Goal: Task Accomplishment & Management: Use online tool/utility

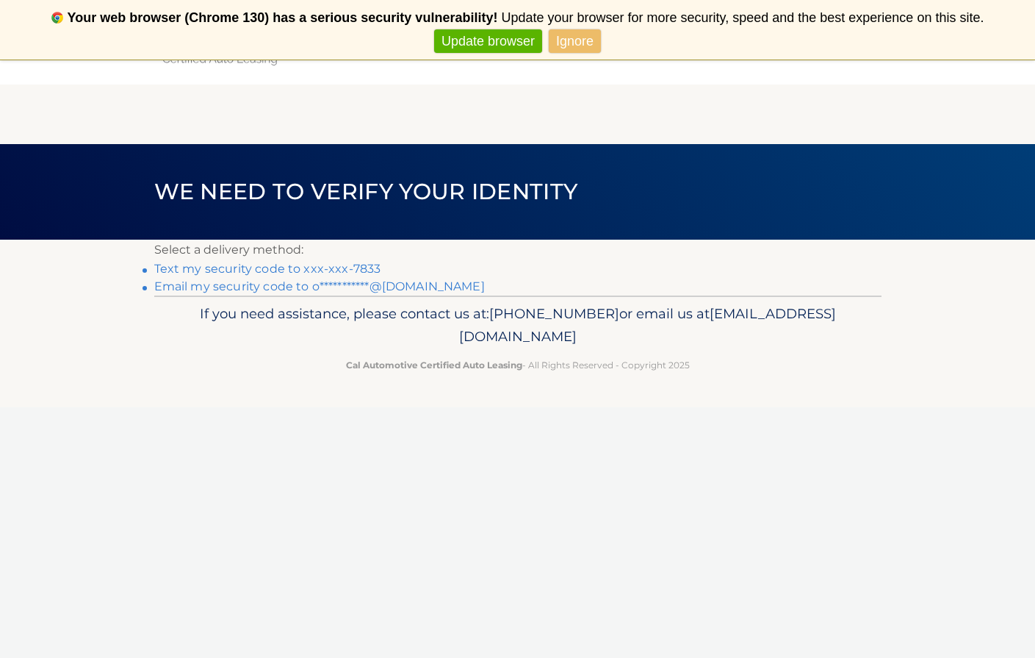
click at [247, 267] on link "Text my security code to xxx-xxx-7833" at bounding box center [267, 269] width 227 height 14
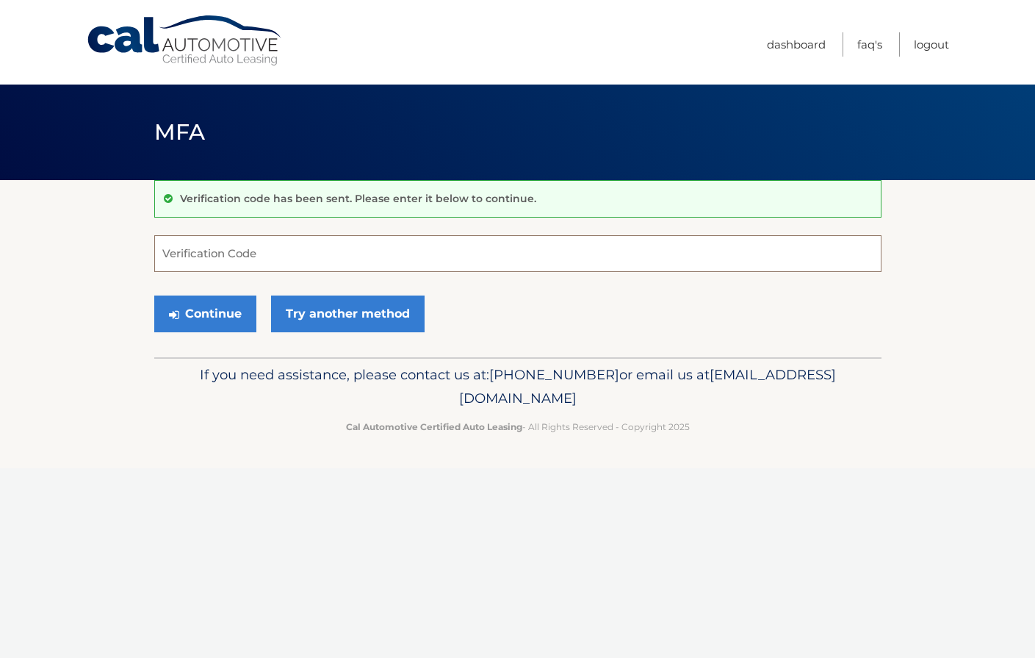
click at [529, 260] on input "Verification Code" at bounding box center [517, 253] width 727 height 37
paste input "555077"
type input "555077"
click at [505, 302] on div "Continue Try another method" at bounding box center [517, 314] width 727 height 50
click at [220, 314] on button "Continue" at bounding box center [205, 313] width 102 height 37
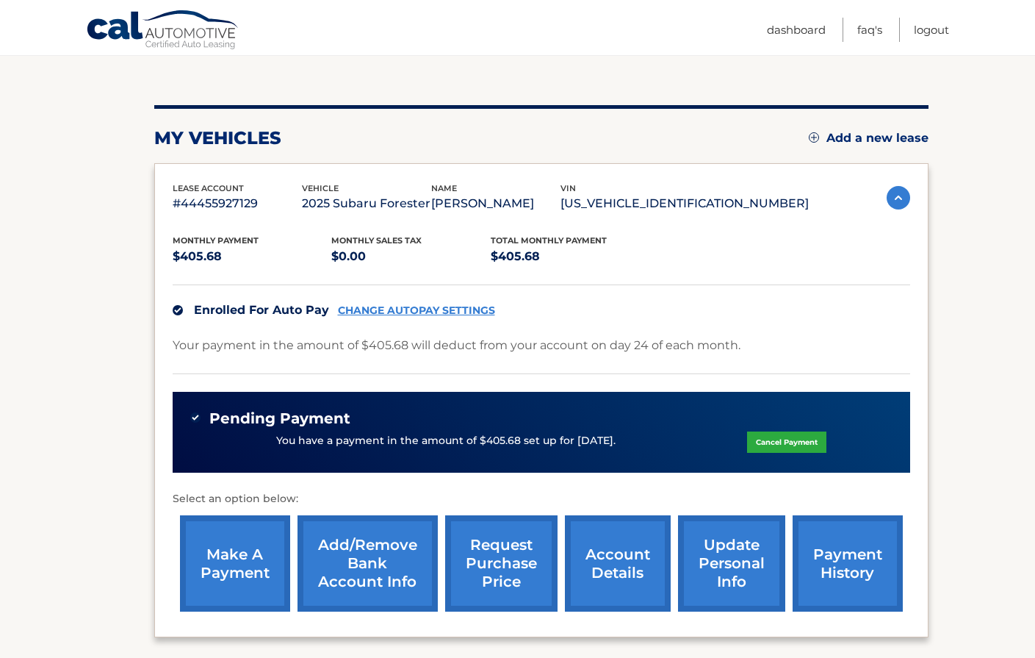
scroll to position [276, 0]
